Goal: Task Accomplishment & Management: Manage account settings

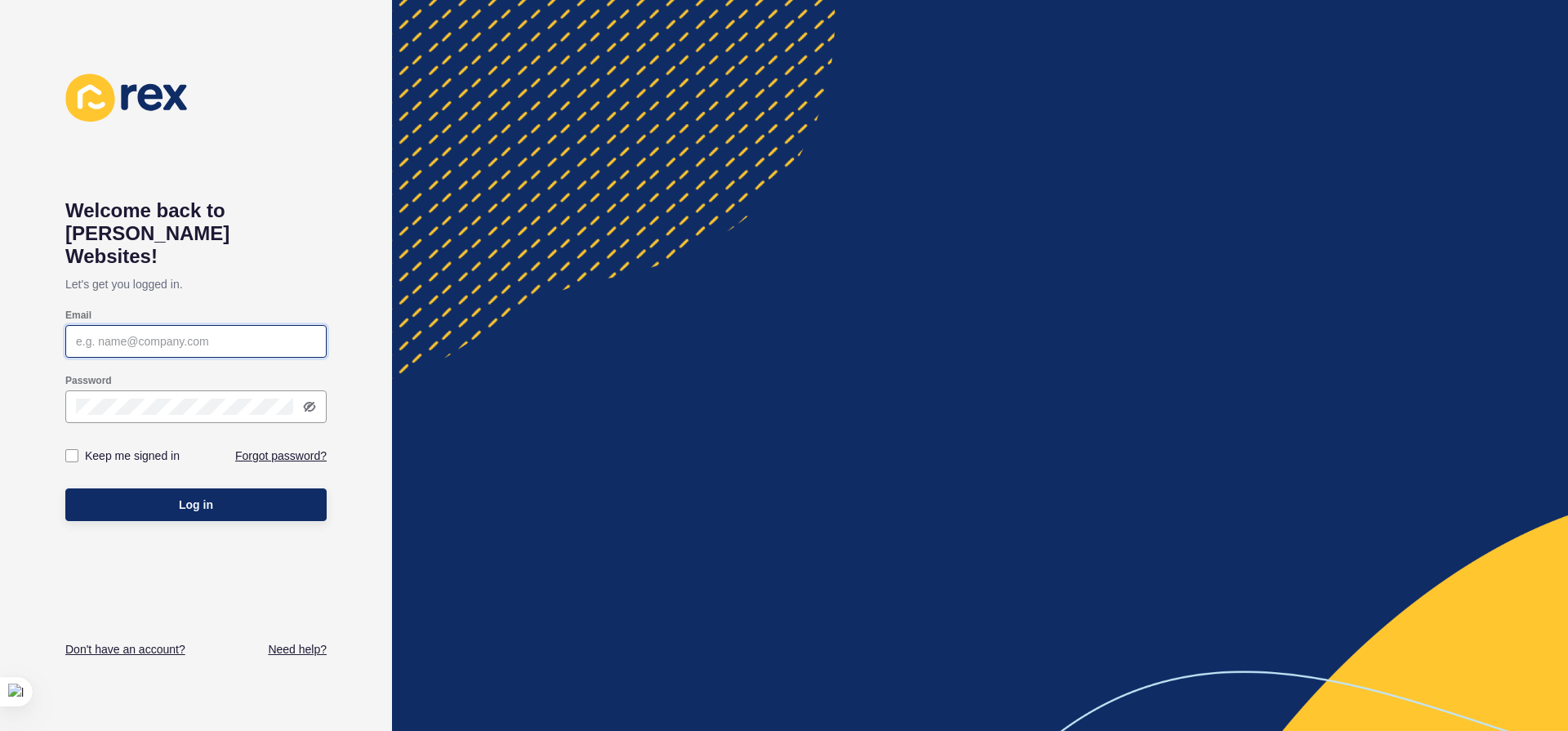
click at [161, 333] on input "Email" at bounding box center [196, 341] width 241 height 16
paste input "[EMAIL_ADDRESS][DOMAIN_NAME]"
type input "[EMAIL_ADDRESS][DOMAIN_NAME]"
click at [267, 307] on div "Email [EMAIL_ADDRESS][DOMAIN_NAME]" at bounding box center [196, 332] width 265 height 52
click at [166, 448] on label "Keep me signed in" at bounding box center [133, 455] width 95 height 16
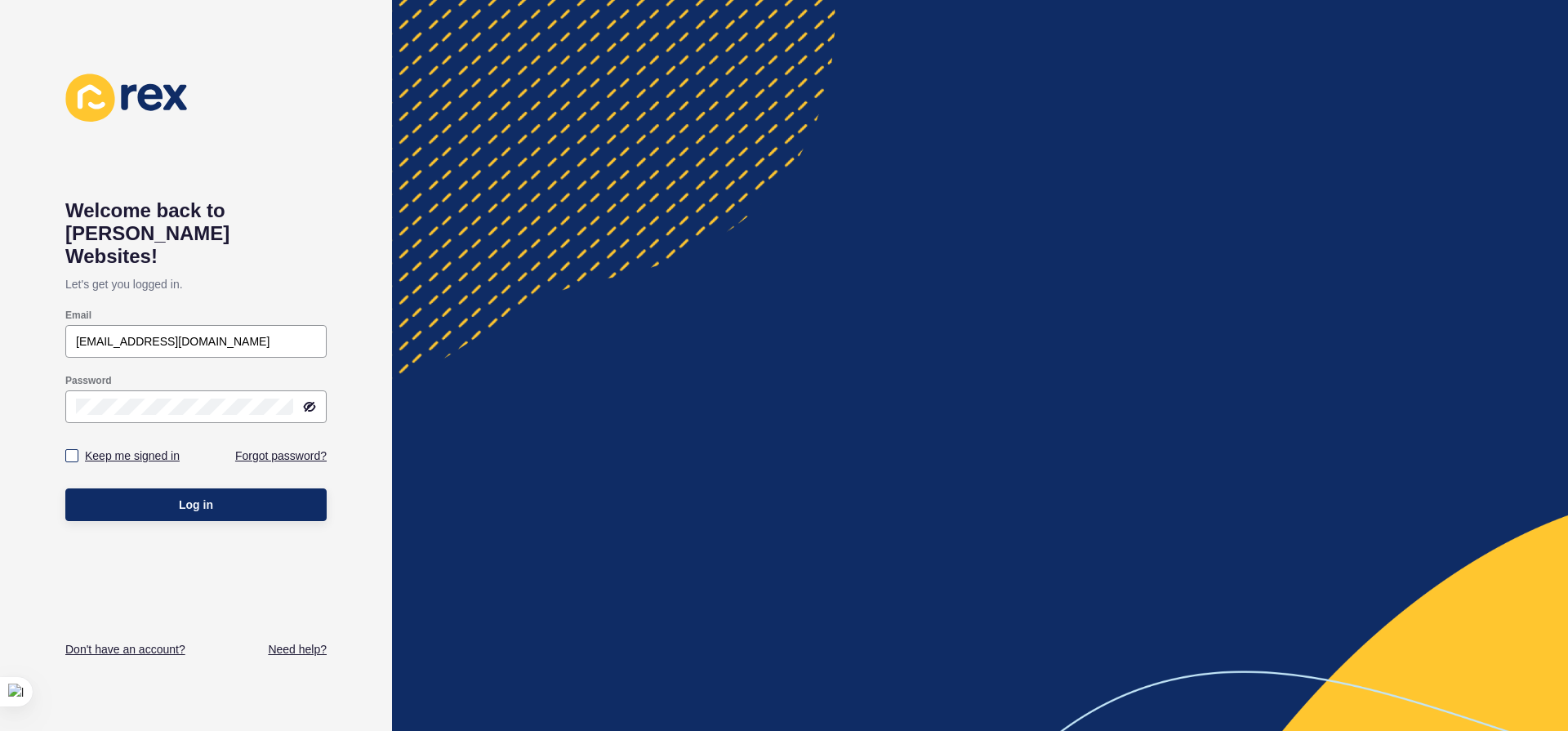
click at [80, 451] on input "Keep me signed in" at bounding box center [73, 455] width 10 height 10
checkbox input "true"
click at [187, 480] on div "Log in" at bounding box center [196, 505] width 261 height 49
click at [188, 489] on button "Log in" at bounding box center [196, 505] width 261 height 33
